Goal: Check status: Check status

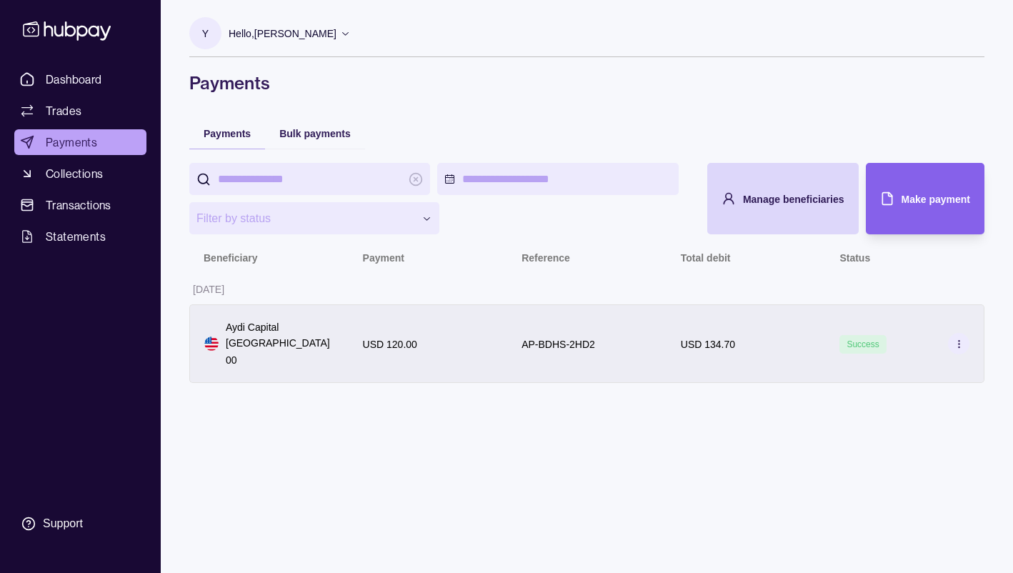
click at [954, 339] on icon at bounding box center [959, 344] width 11 height 11
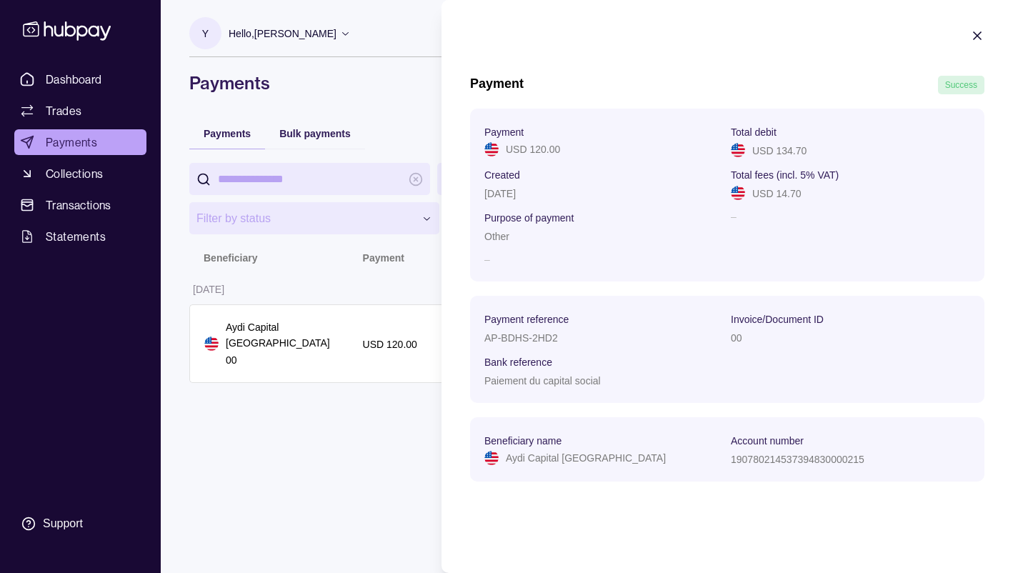
click at [978, 32] on icon "button" at bounding box center [977, 36] width 14 height 14
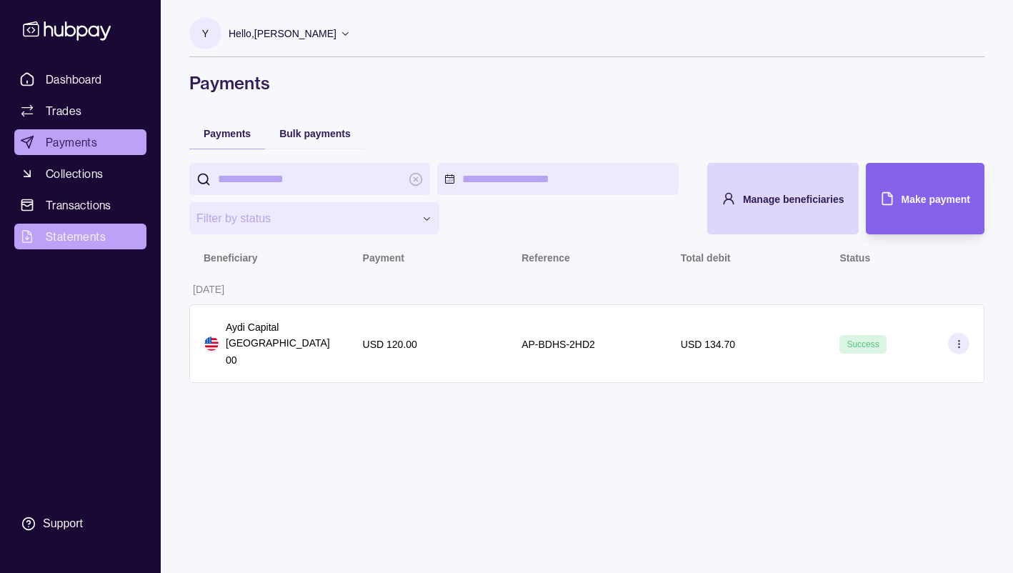
click at [103, 229] on span "Statements" at bounding box center [76, 236] width 60 height 17
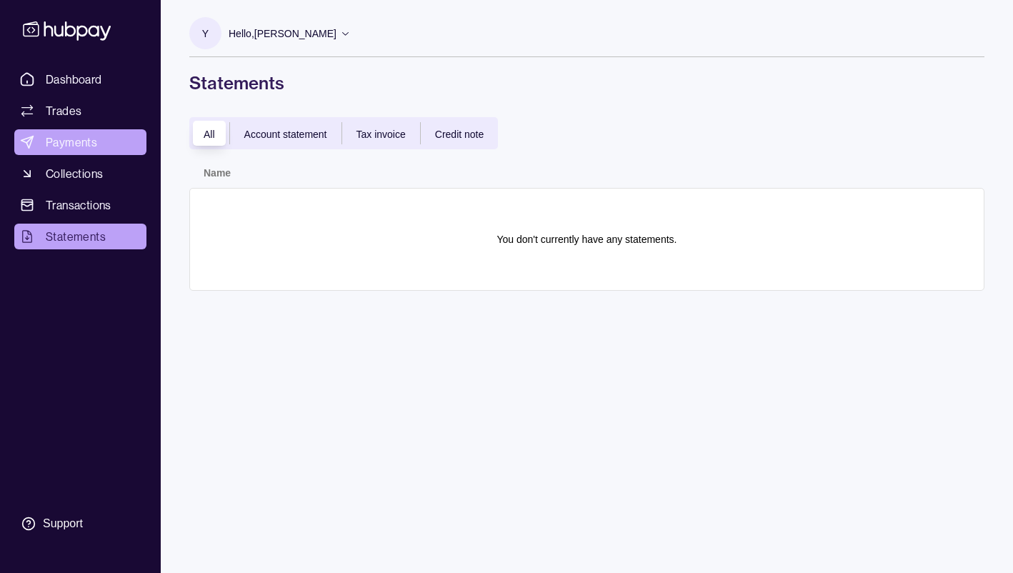
click at [106, 150] on link "Payments" at bounding box center [80, 142] width 132 height 26
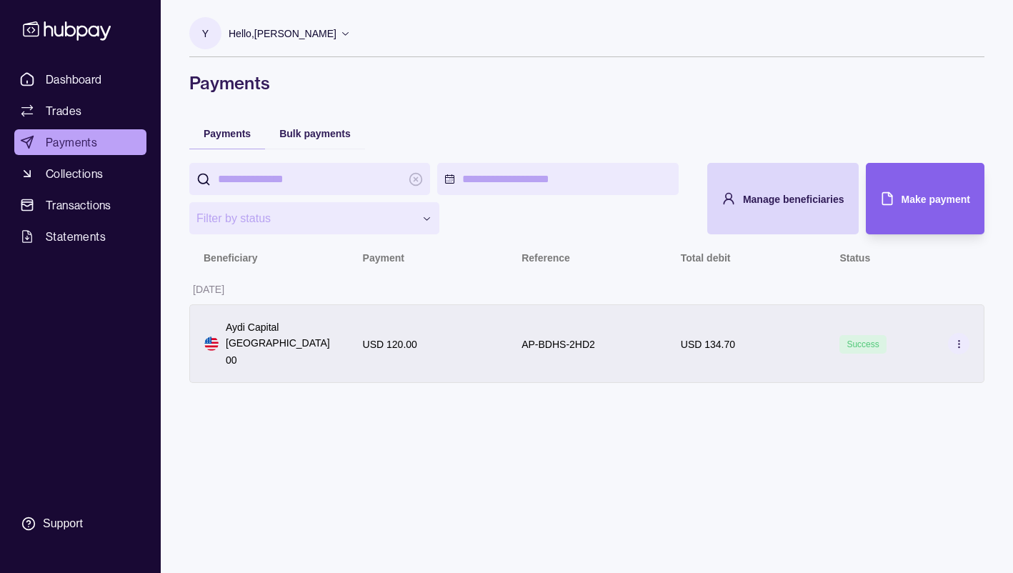
click at [955, 339] on icon at bounding box center [959, 344] width 11 height 11
